Goal: Task Accomplishment & Management: Complete application form

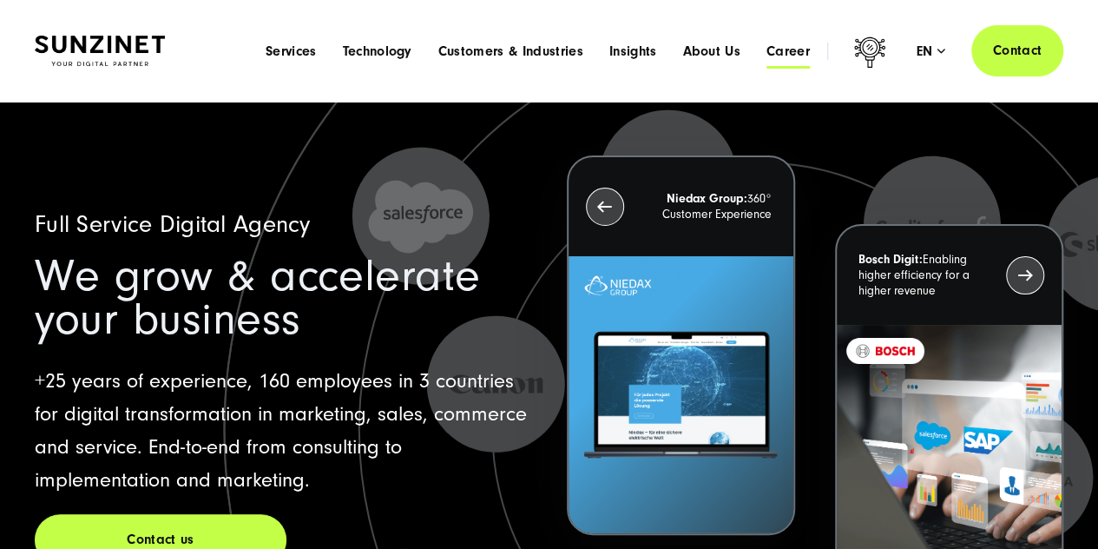
click at [790, 52] on span "Career" at bounding box center [788, 51] width 43 height 17
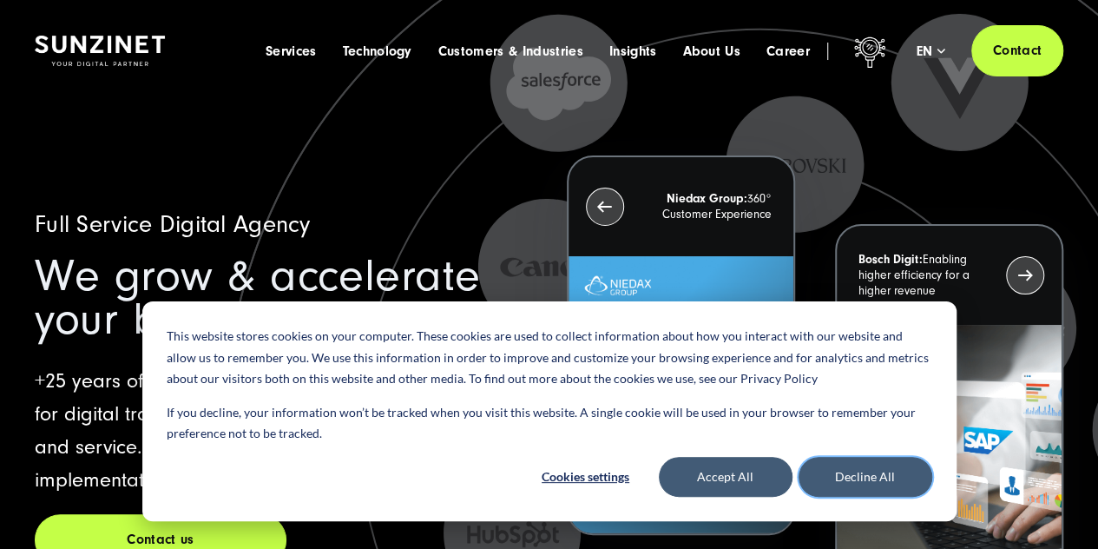
click at [834, 480] on button "Decline All" at bounding box center [866, 477] width 134 height 40
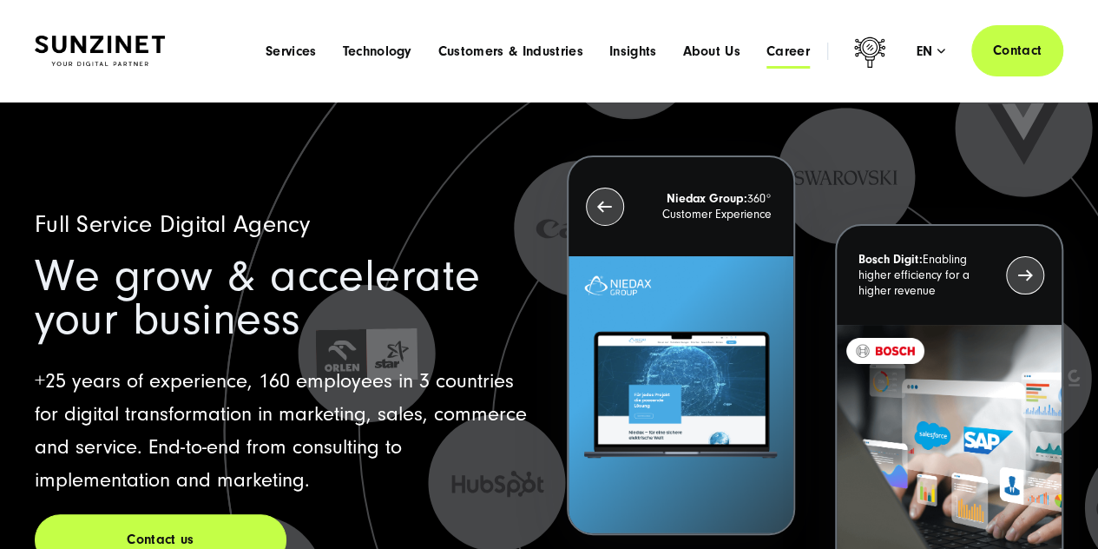
click at [804, 55] on span "Career" at bounding box center [788, 51] width 43 height 17
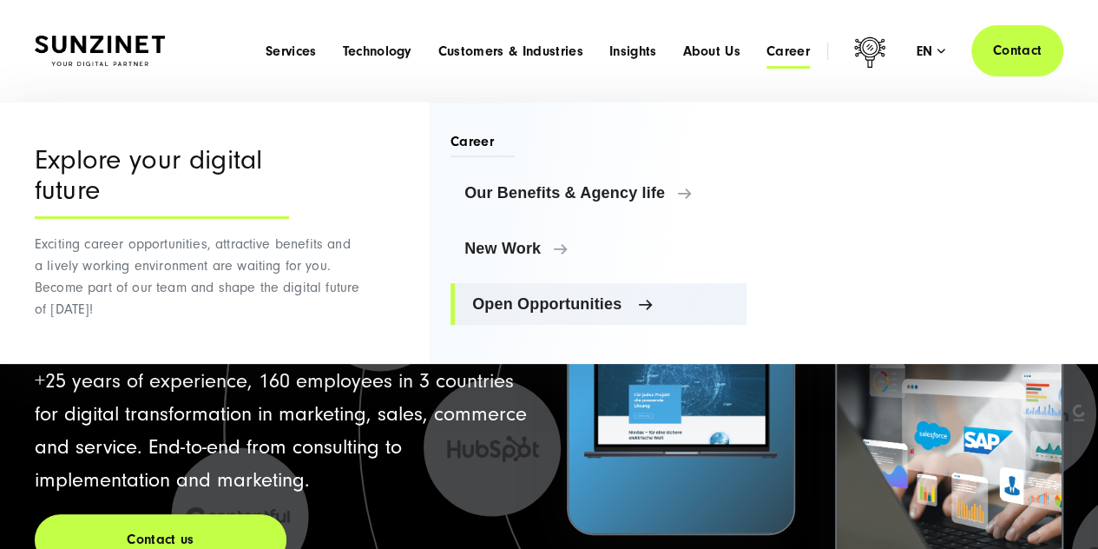
click at [535, 307] on span "Open Opportunities" at bounding box center [602, 303] width 261 height 17
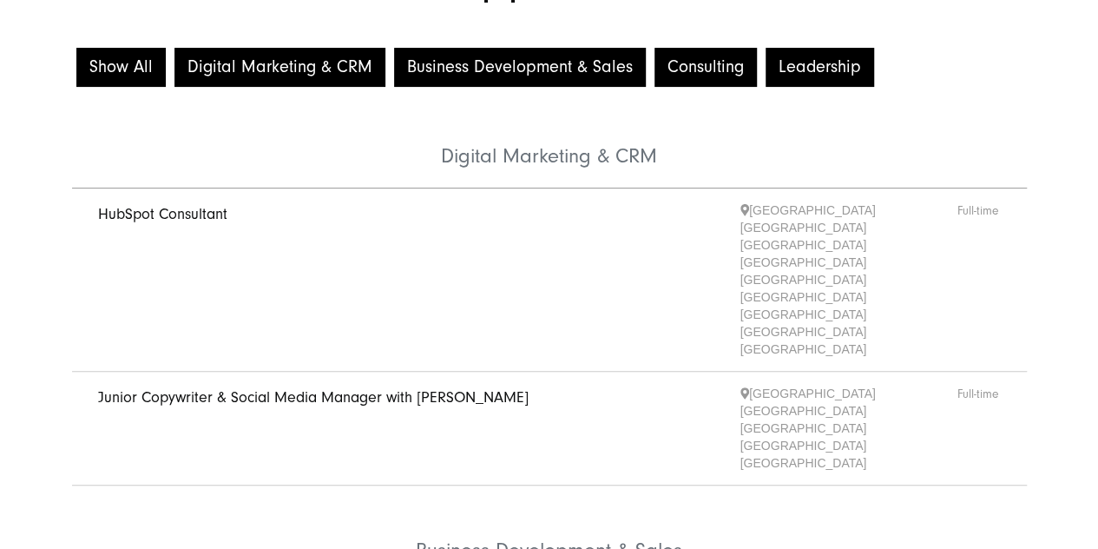
scroll to position [261, 0]
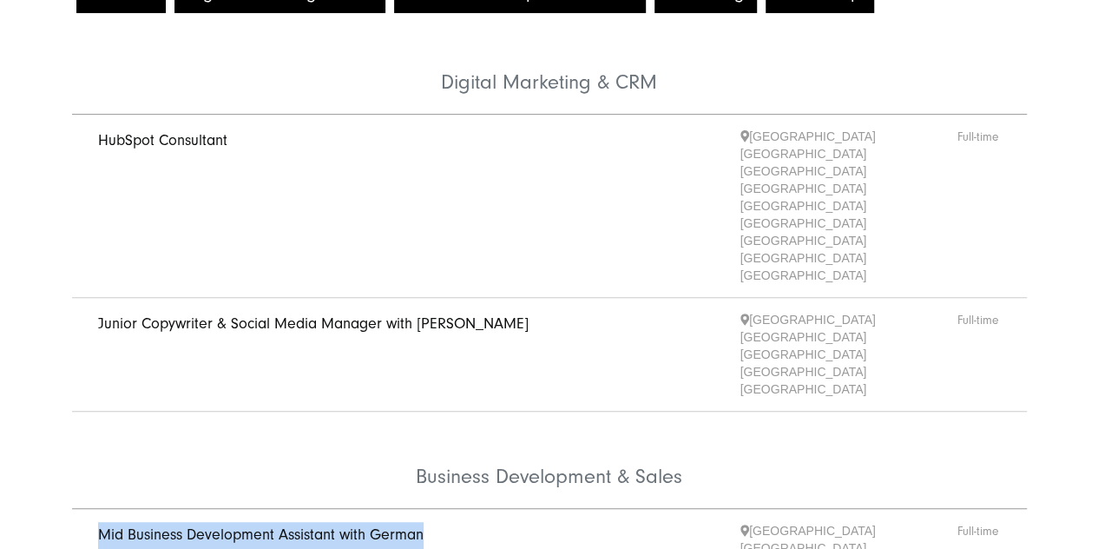
drag, startPoint x: 73, startPoint y: 387, endPoint x: 445, endPoint y: 386, distance: 372.5
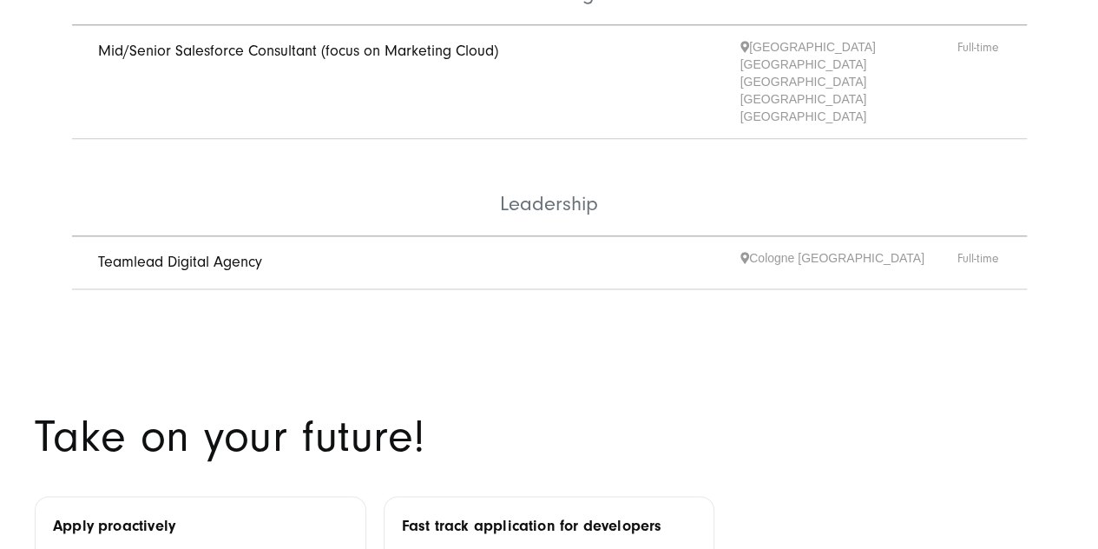
scroll to position [1389, 0]
